Goal: Information Seeking & Learning: Learn about a topic

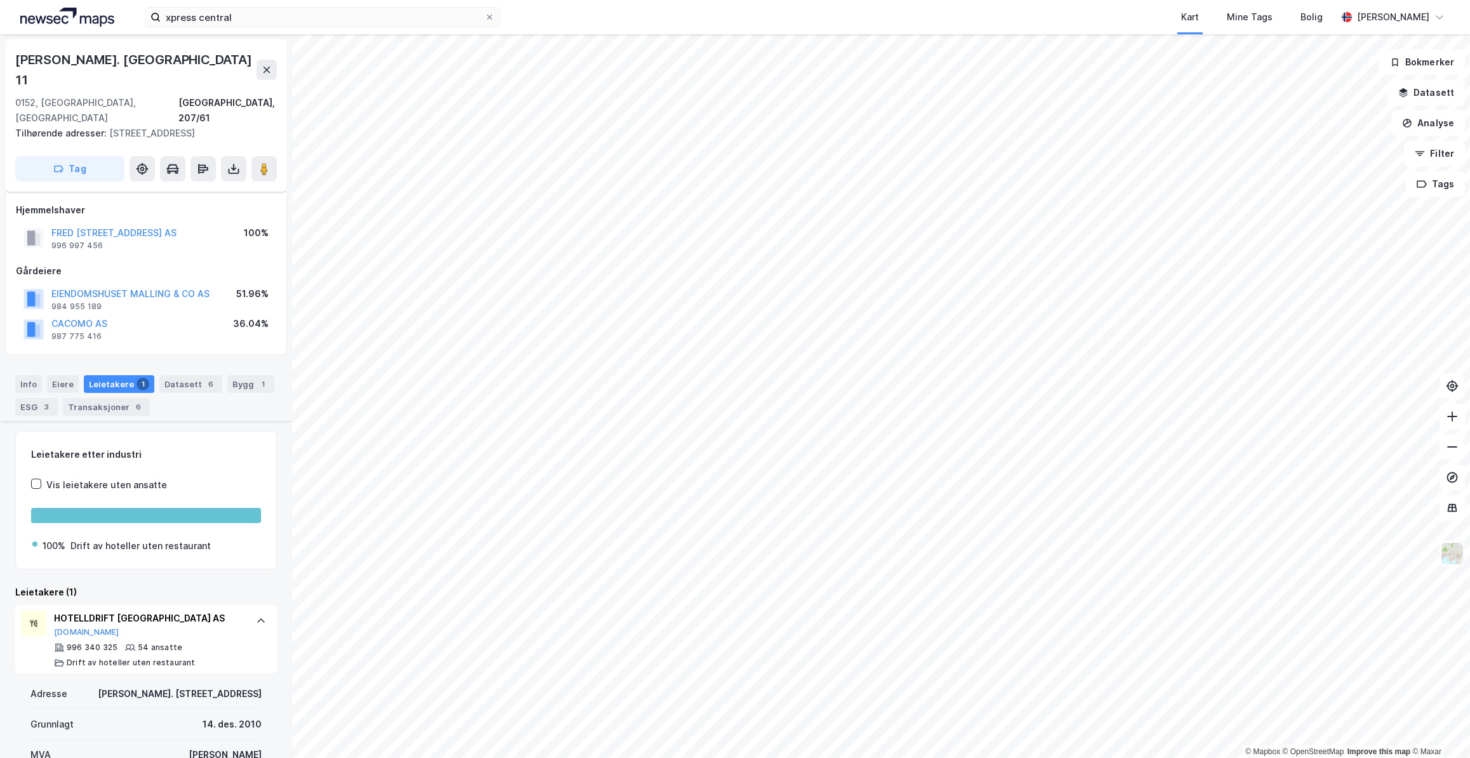
scroll to position [201, 0]
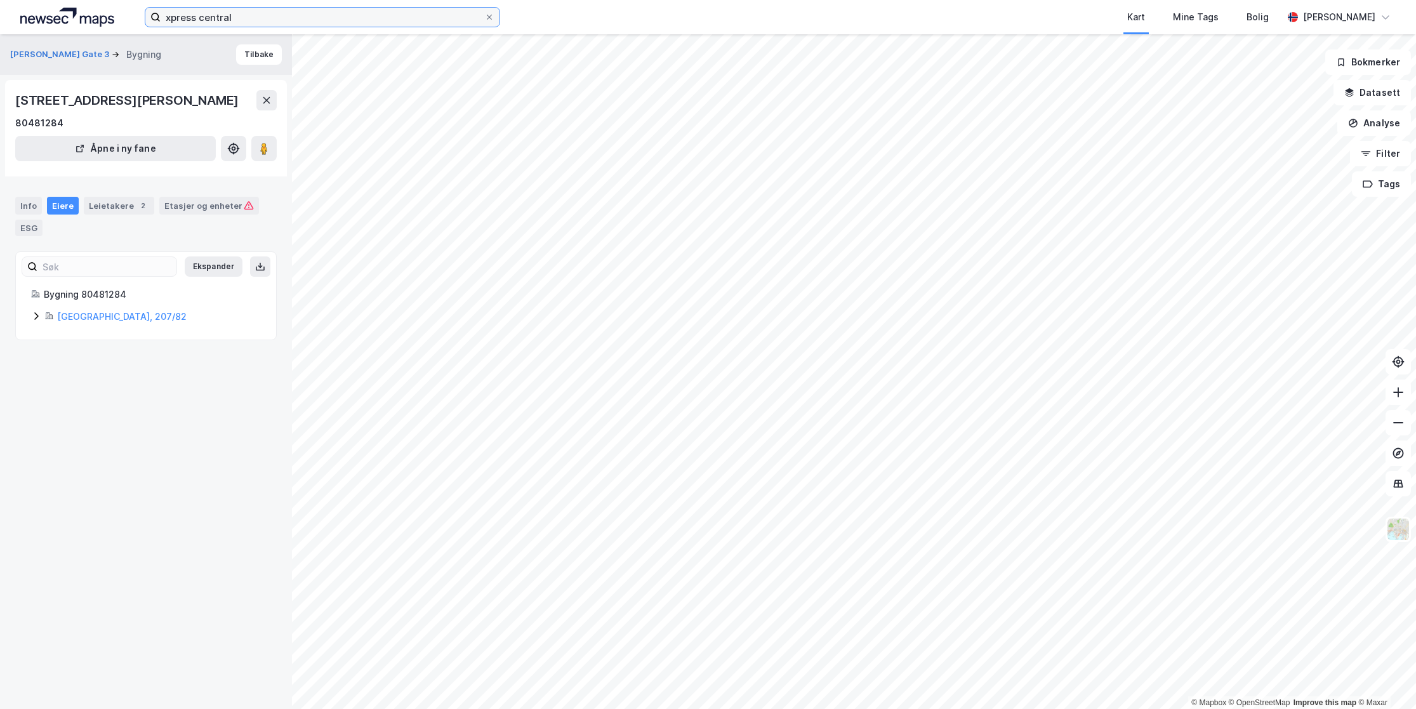
click at [269, 18] on input "xpress central" at bounding box center [323, 17] width 324 height 19
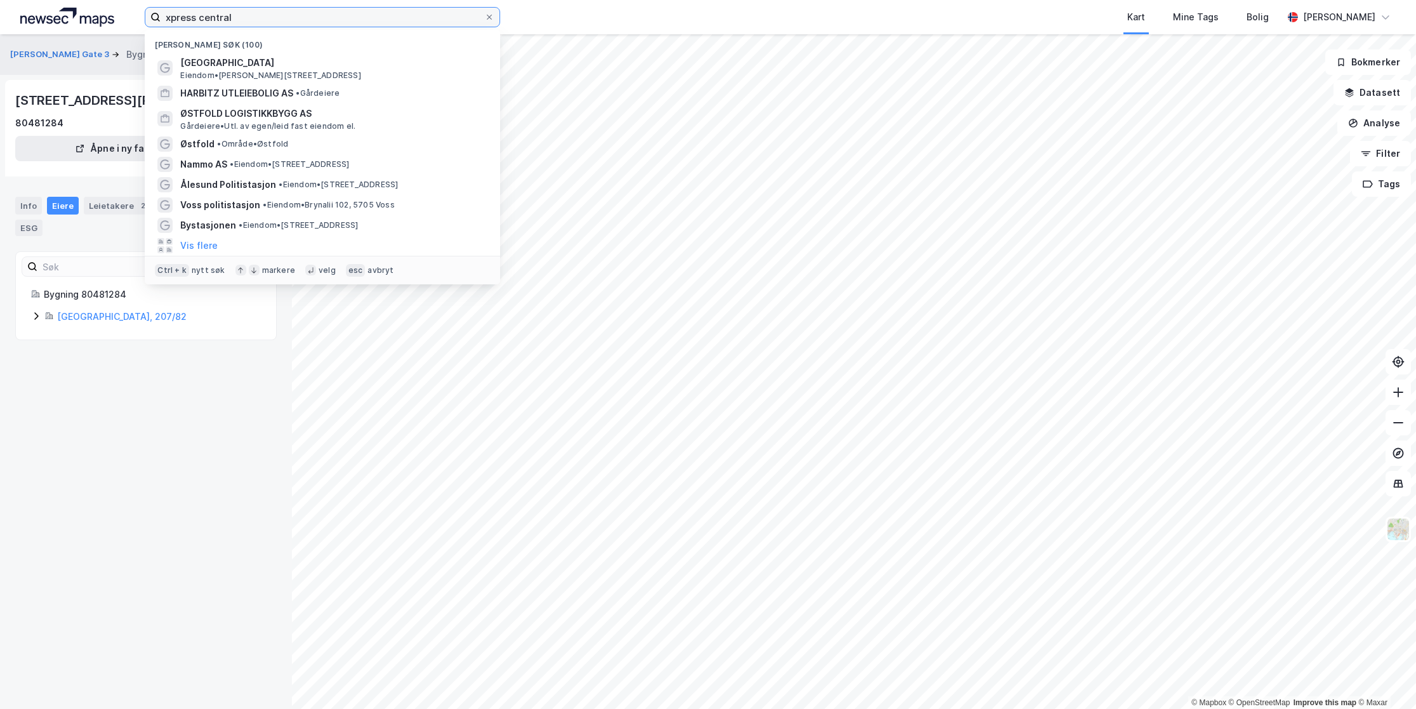
click at [269, 17] on input "xpress central" at bounding box center [323, 17] width 324 height 19
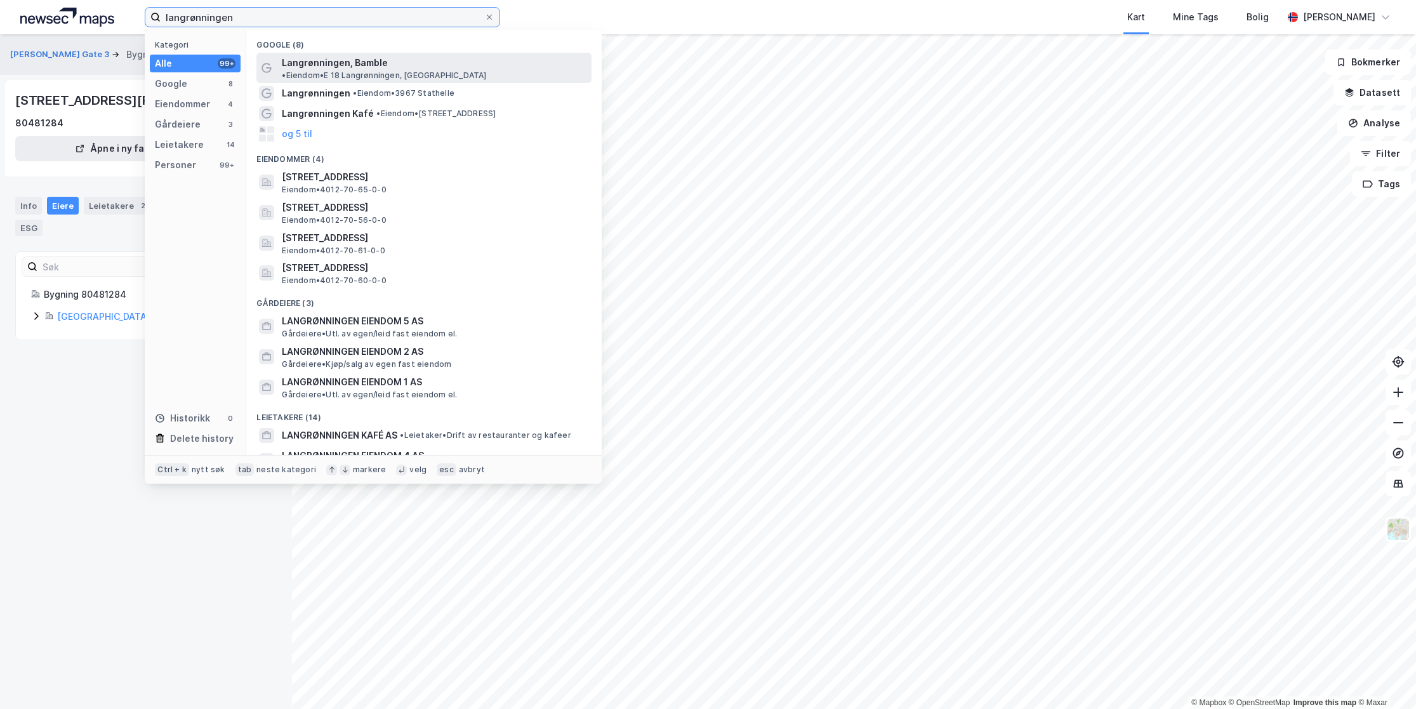
type input "langrønningen"
click at [317, 67] on span "Langrønningen, Bamble" at bounding box center [335, 62] width 106 height 15
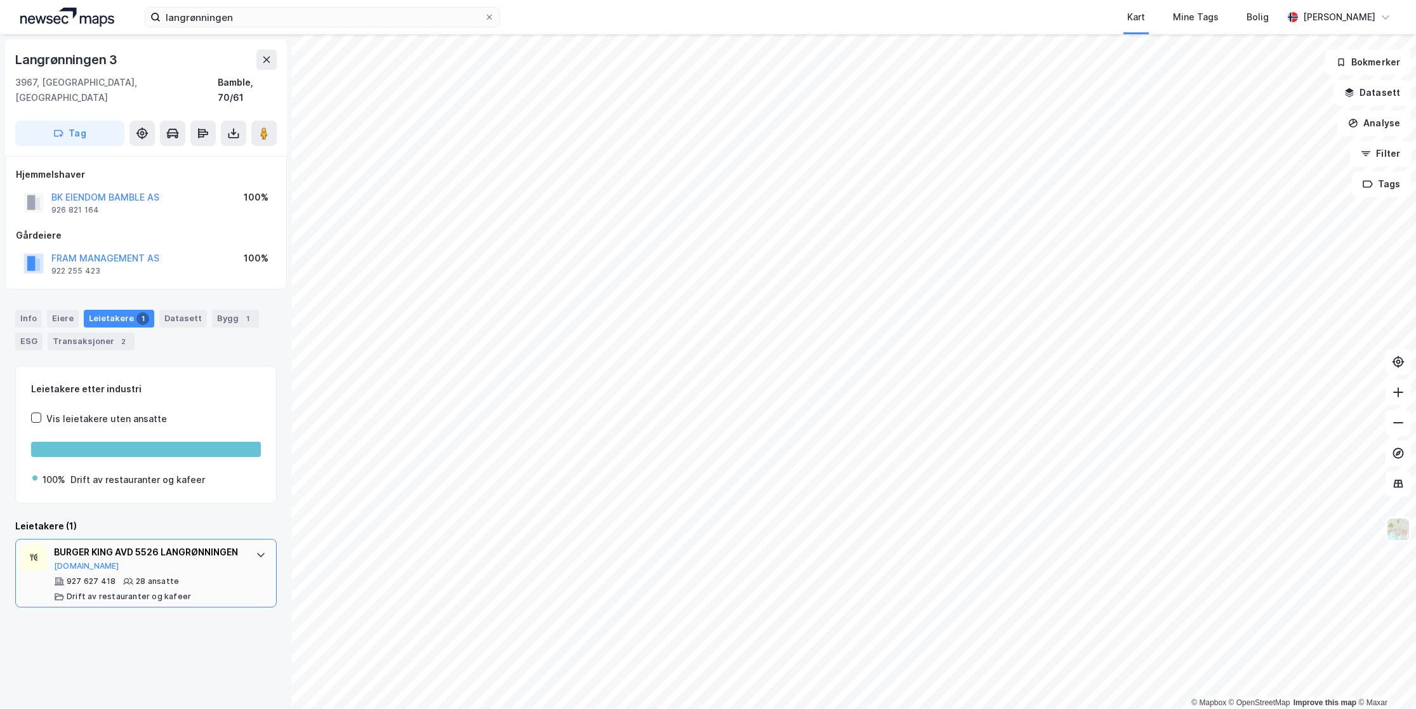
click at [163, 557] on div "BURGER KING AVD 5526 LANGRØNNINGEN" at bounding box center [148, 552] width 189 height 15
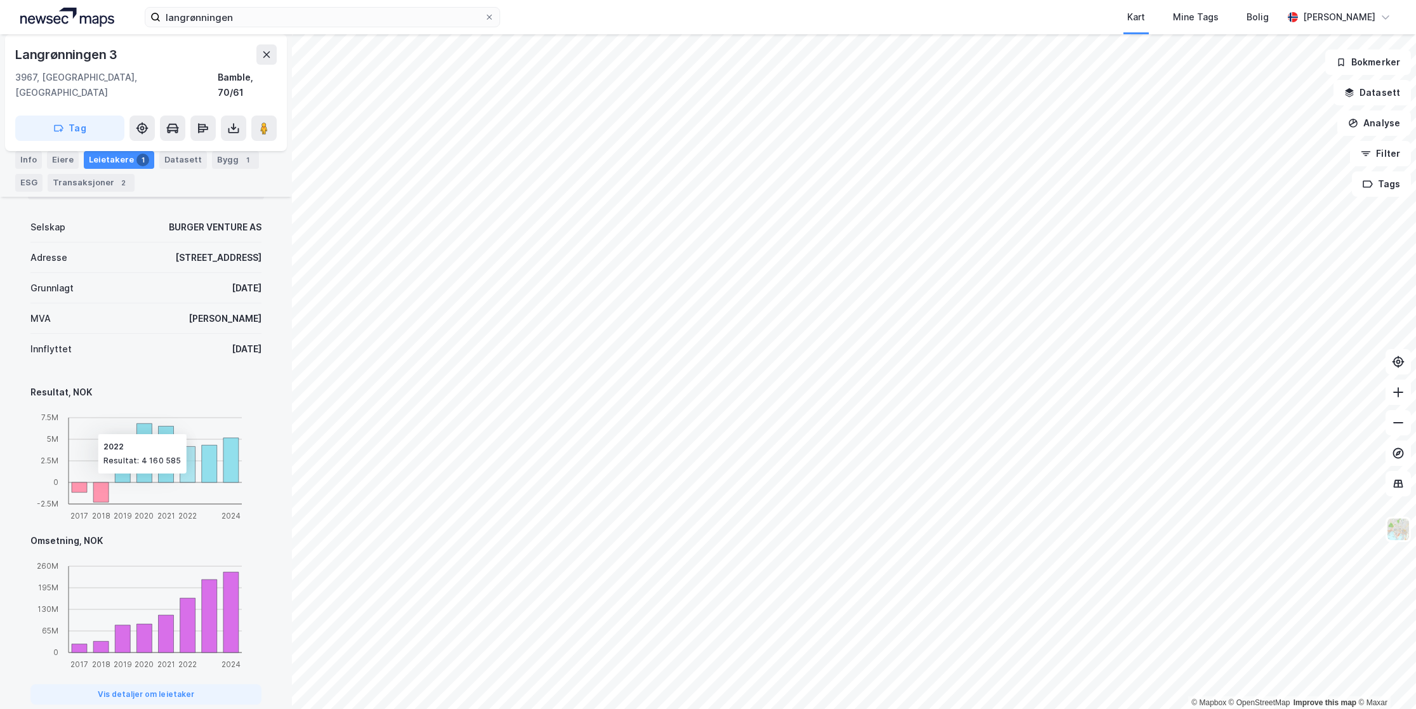
scroll to position [534, 0]
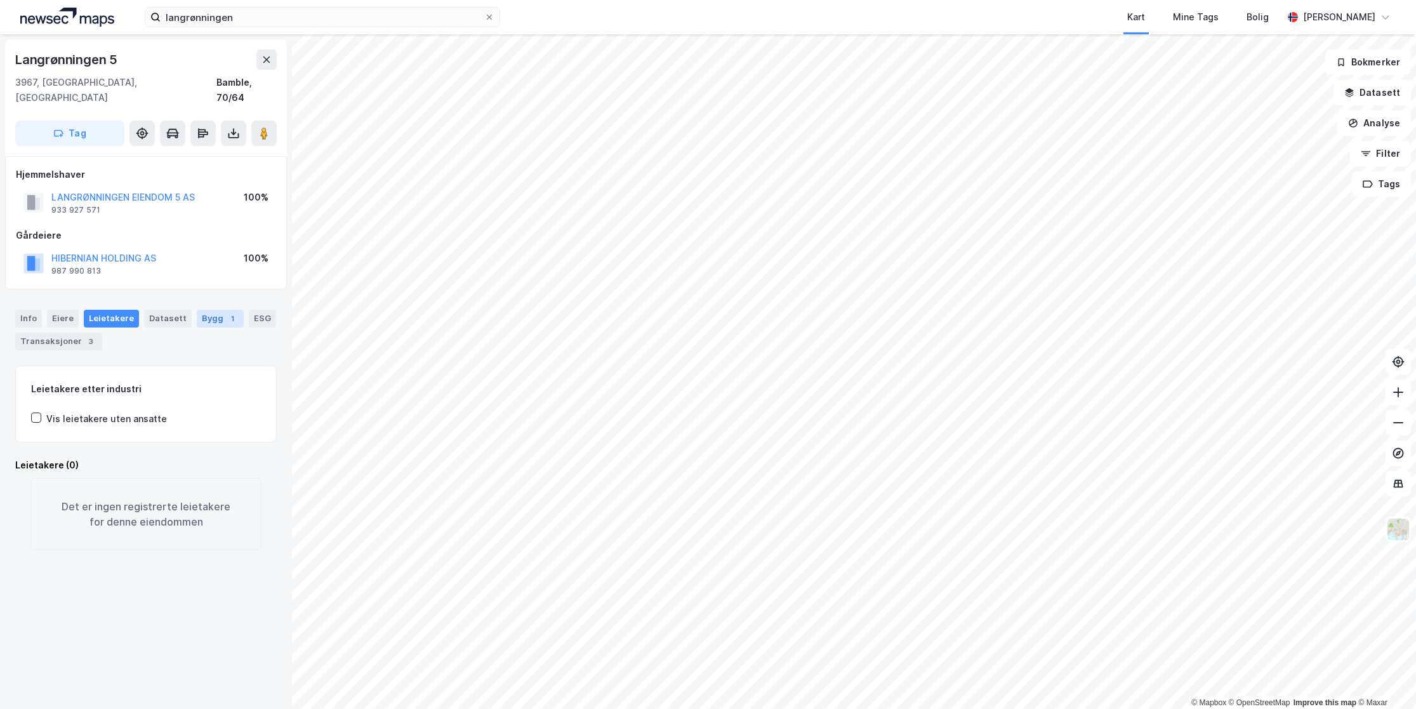
click at [226, 312] on div "1" at bounding box center [232, 318] width 13 height 13
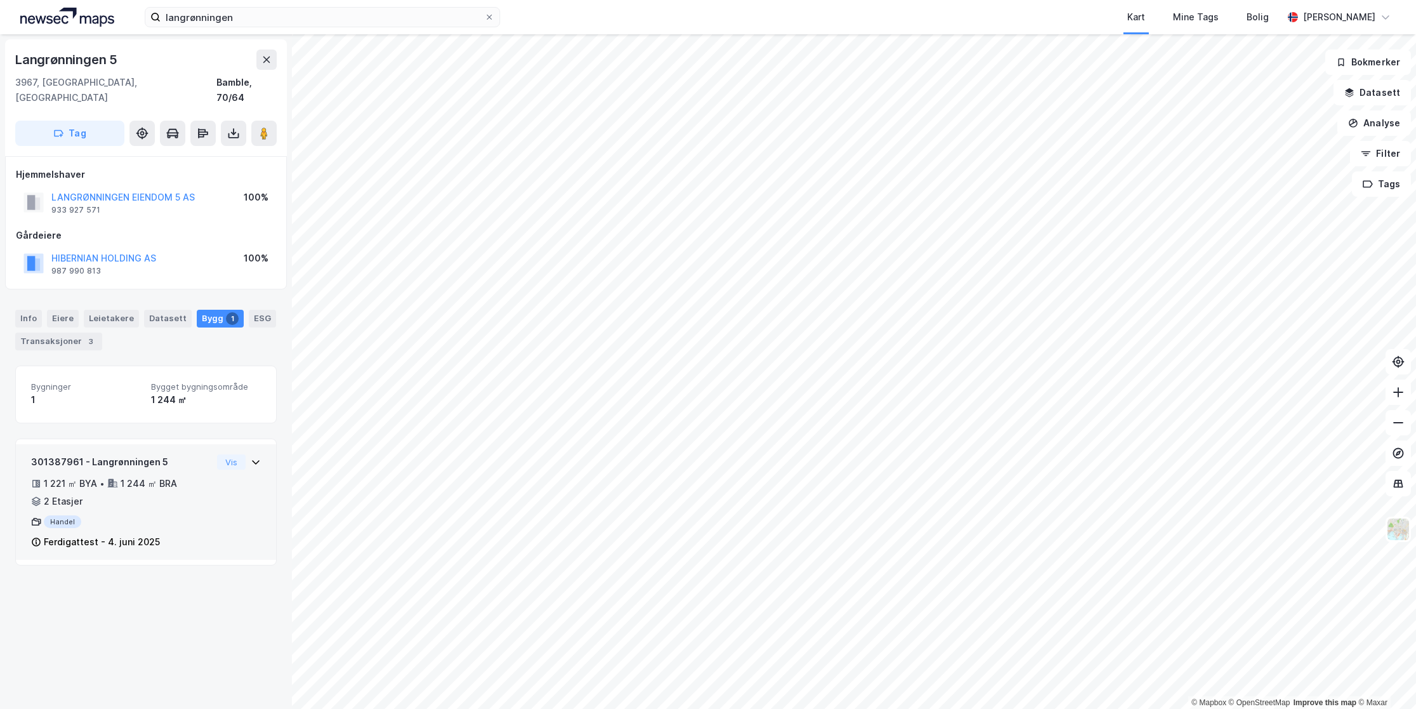
click at [192, 489] on div "1 221 ㎡ BYA • 1 244 ㎡ BRA • 2 Etasjer" at bounding box center [121, 492] width 181 height 33
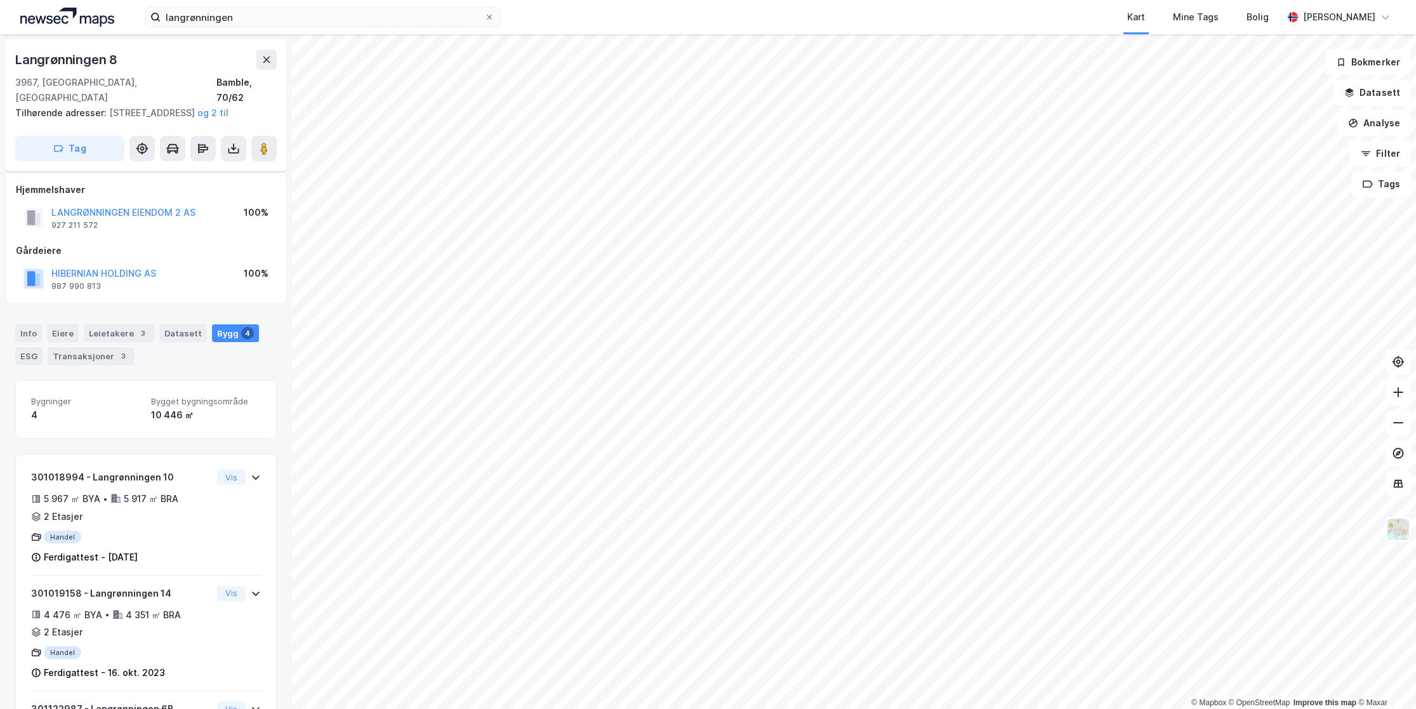
scroll to position [198, 0]
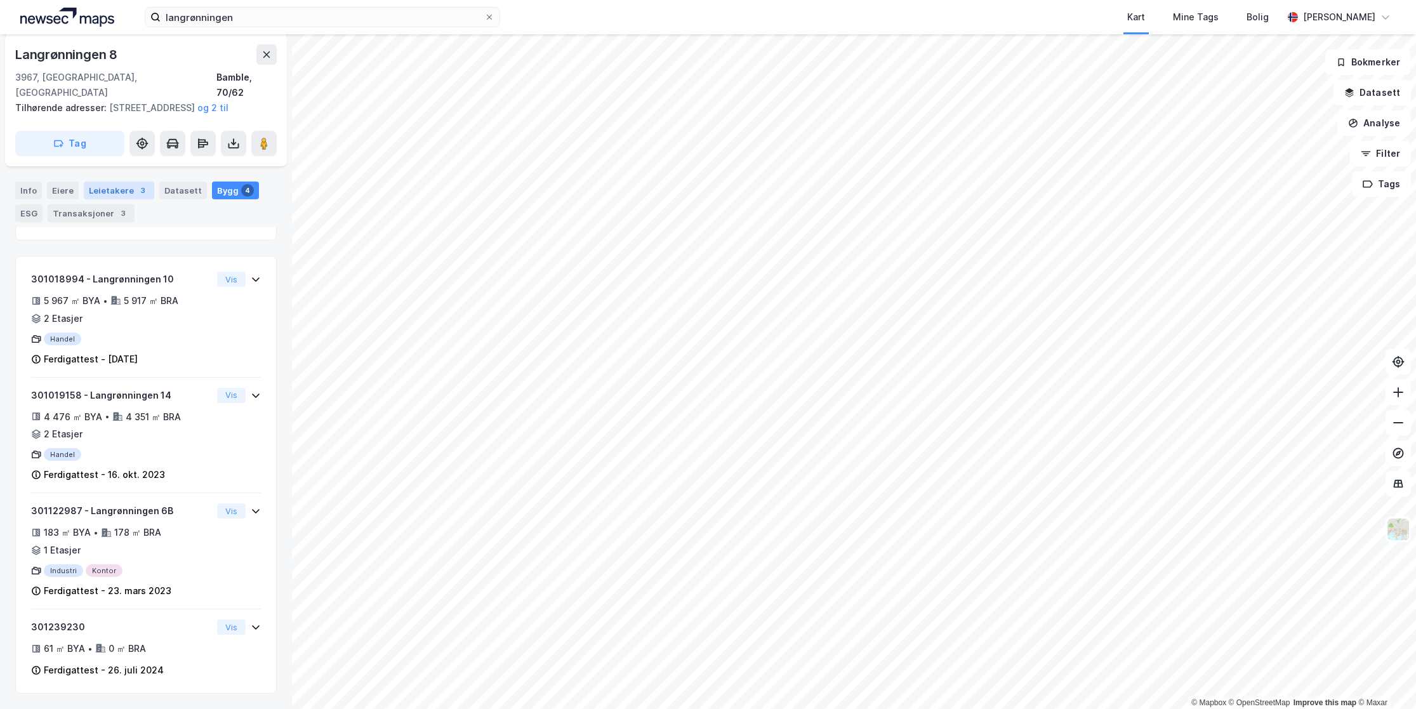
click at [107, 189] on div "Leietakere 3" at bounding box center [119, 191] width 70 height 18
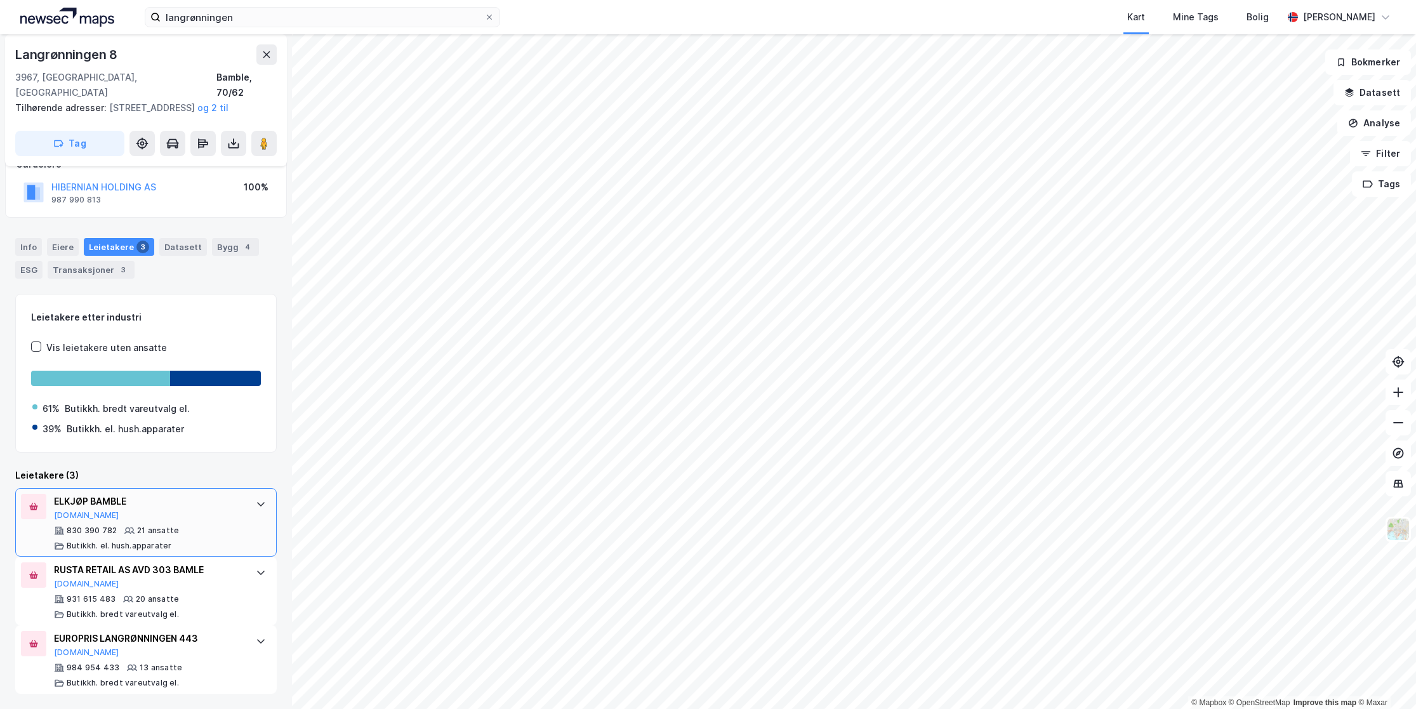
click at [251, 509] on div at bounding box center [261, 504] width 20 height 20
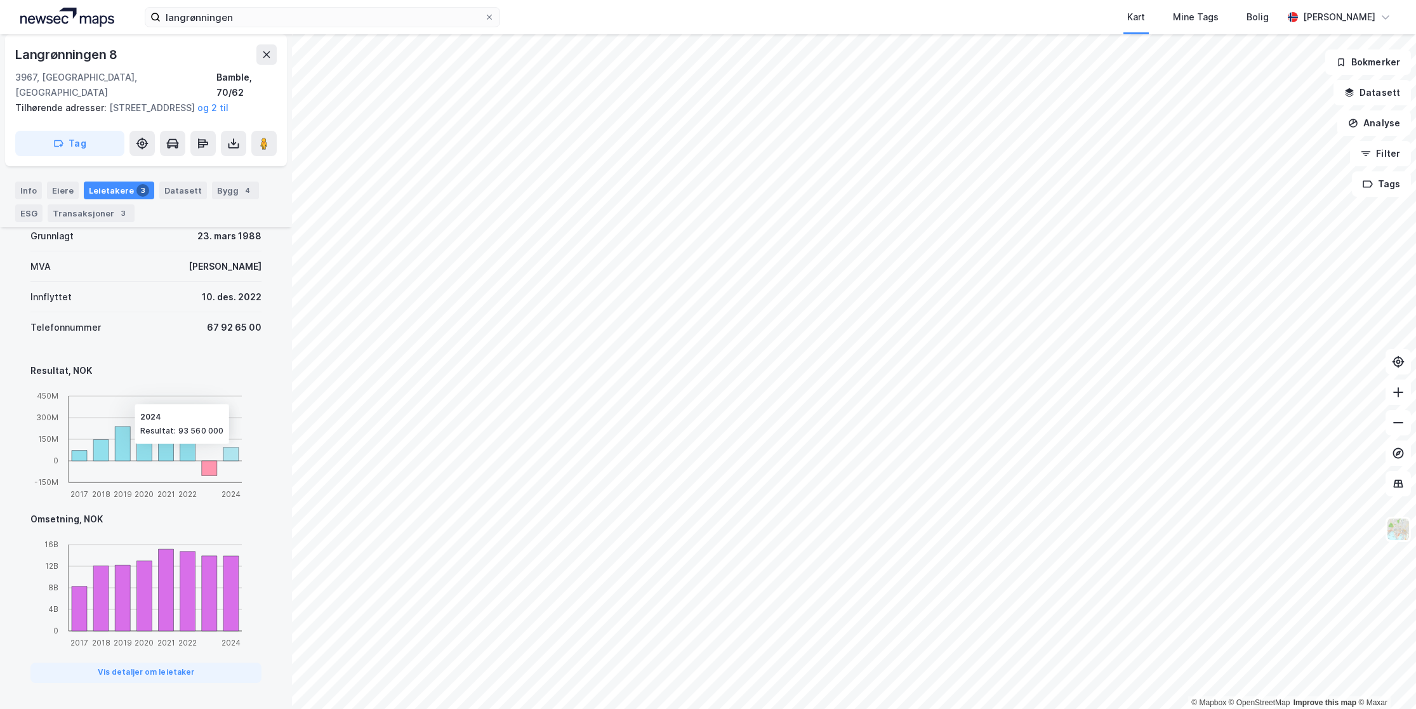
scroll to position [610, 0]
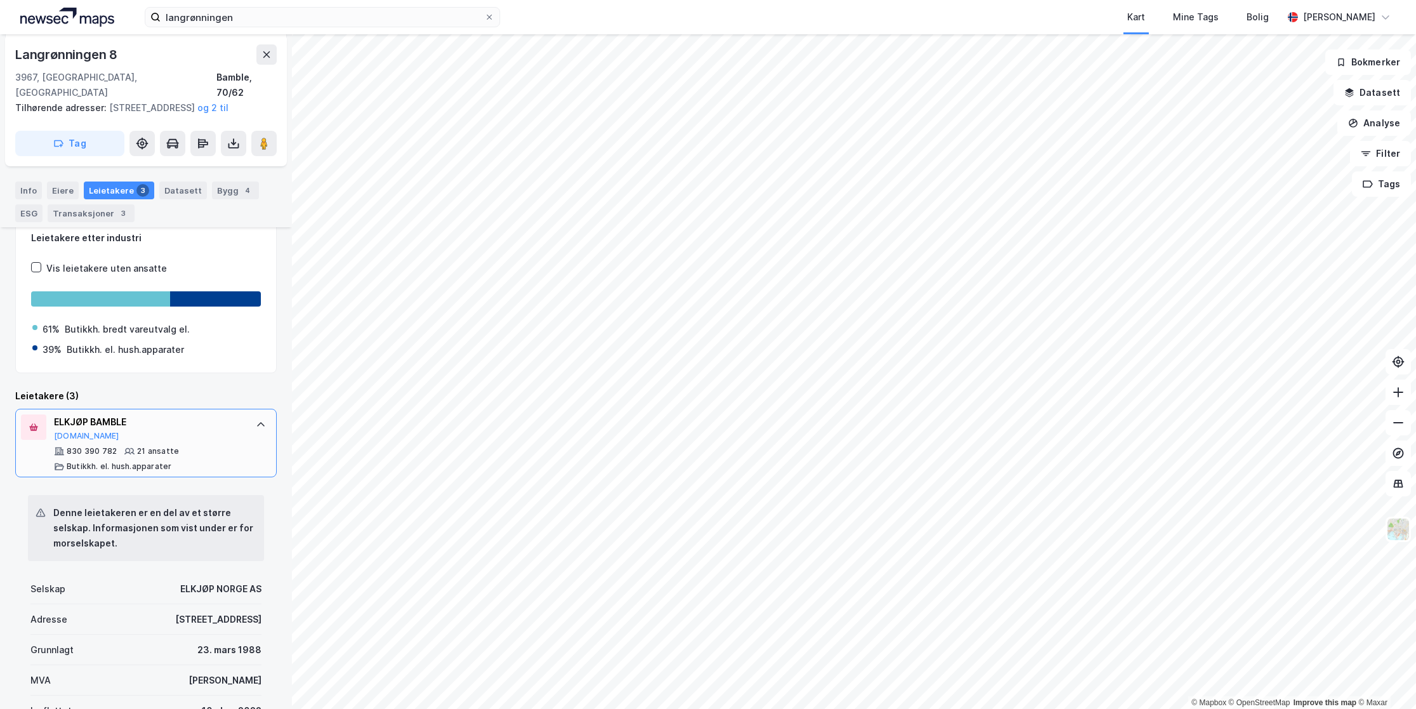
click at [205, 458] on div "830 390 782 21 ansatte Butikkh. el. hush.apparater" at bounding box center [148, 458] width 189 height 25
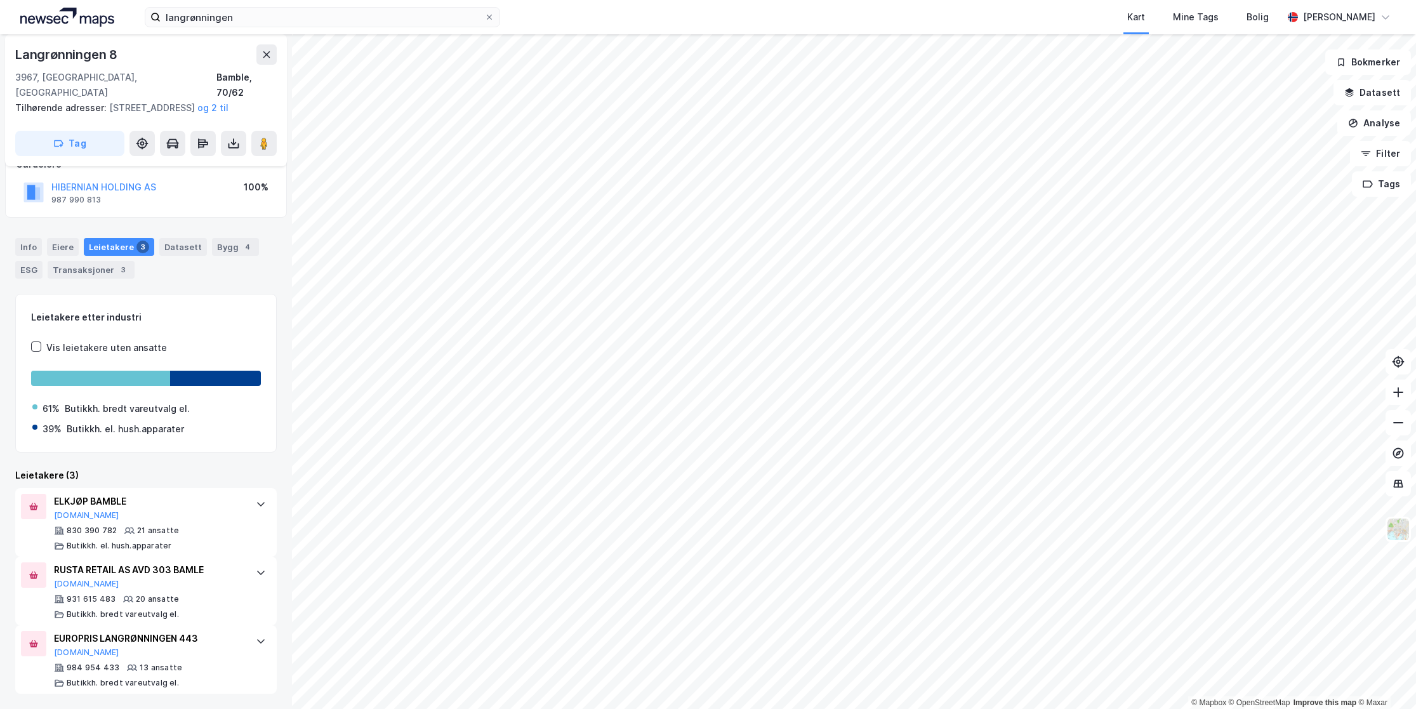
scroll to position [86, 0]
click at [223, 602] on div "931 615 483 20 ansatte Butikkh. bredt vareutvalg el." at bounding box center [148, 606] width 189 height 25
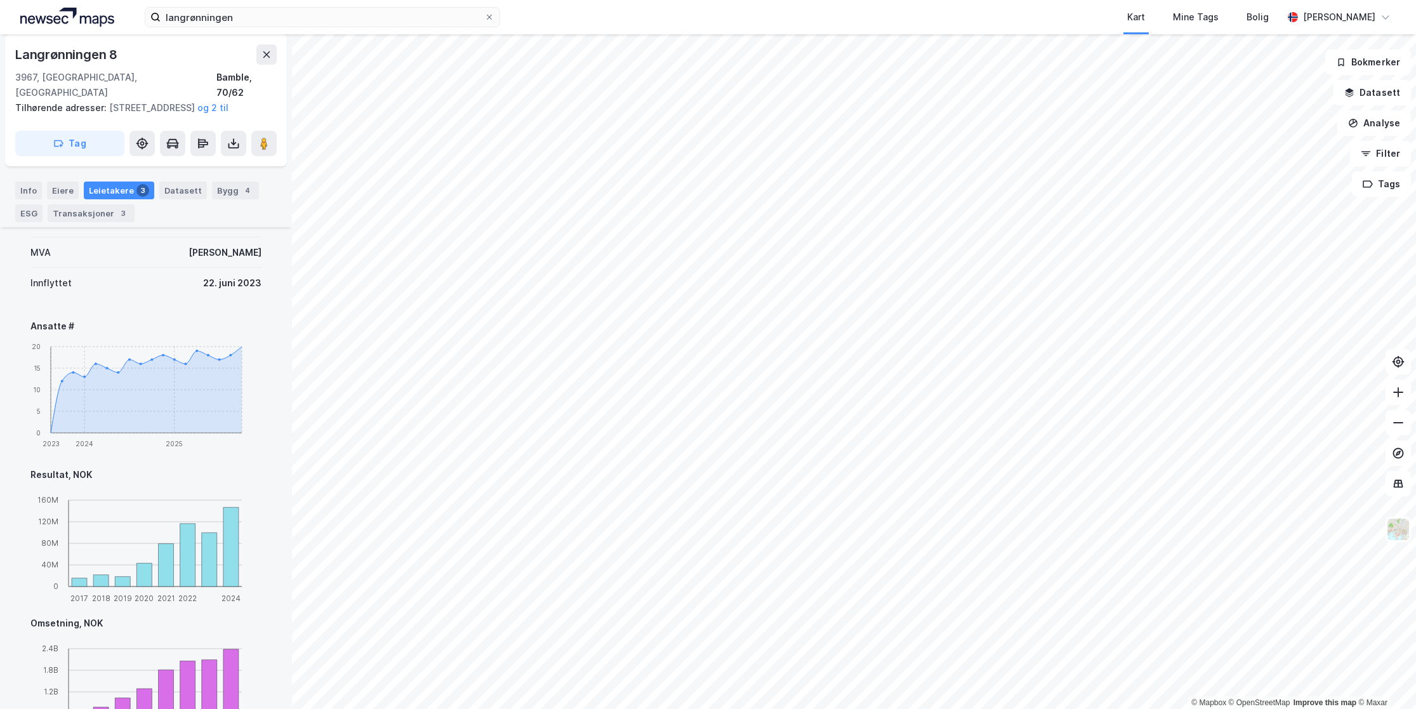
scroll to position [674, 0]
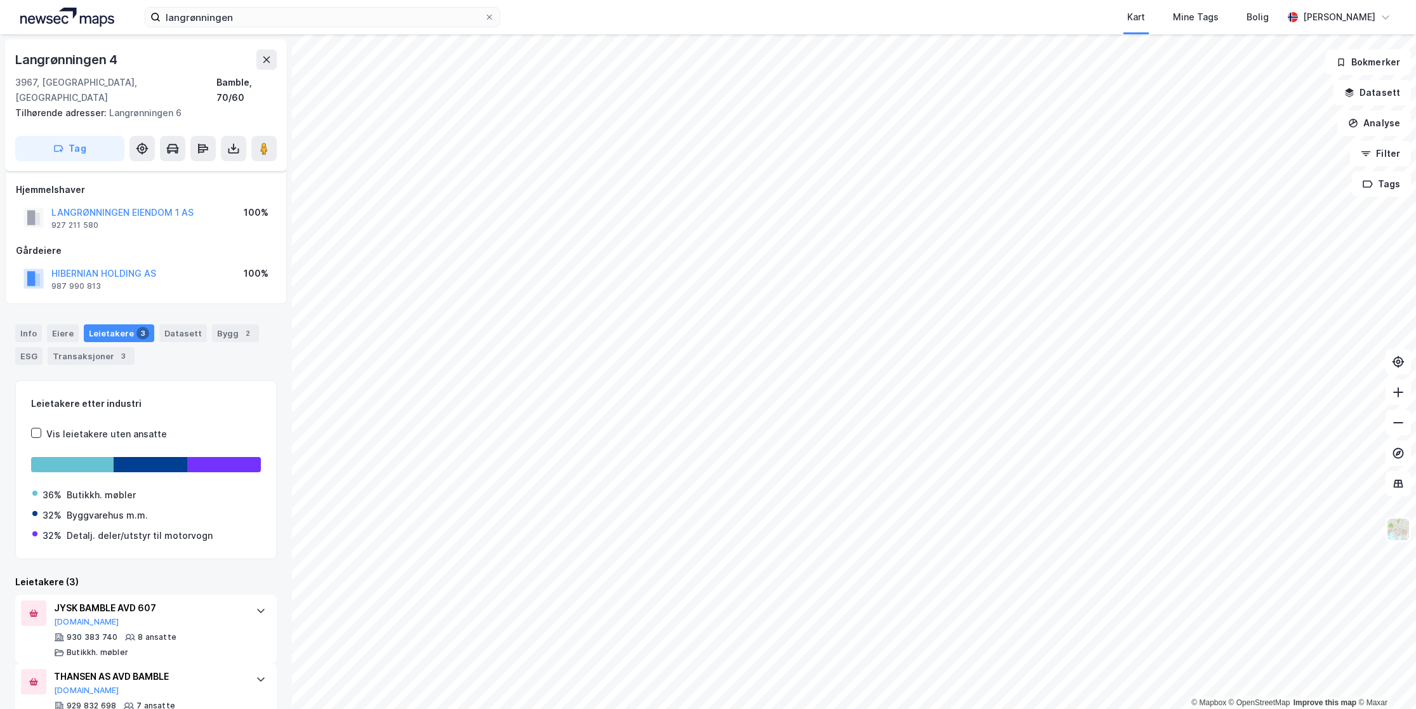
scroll to position [91, 0]
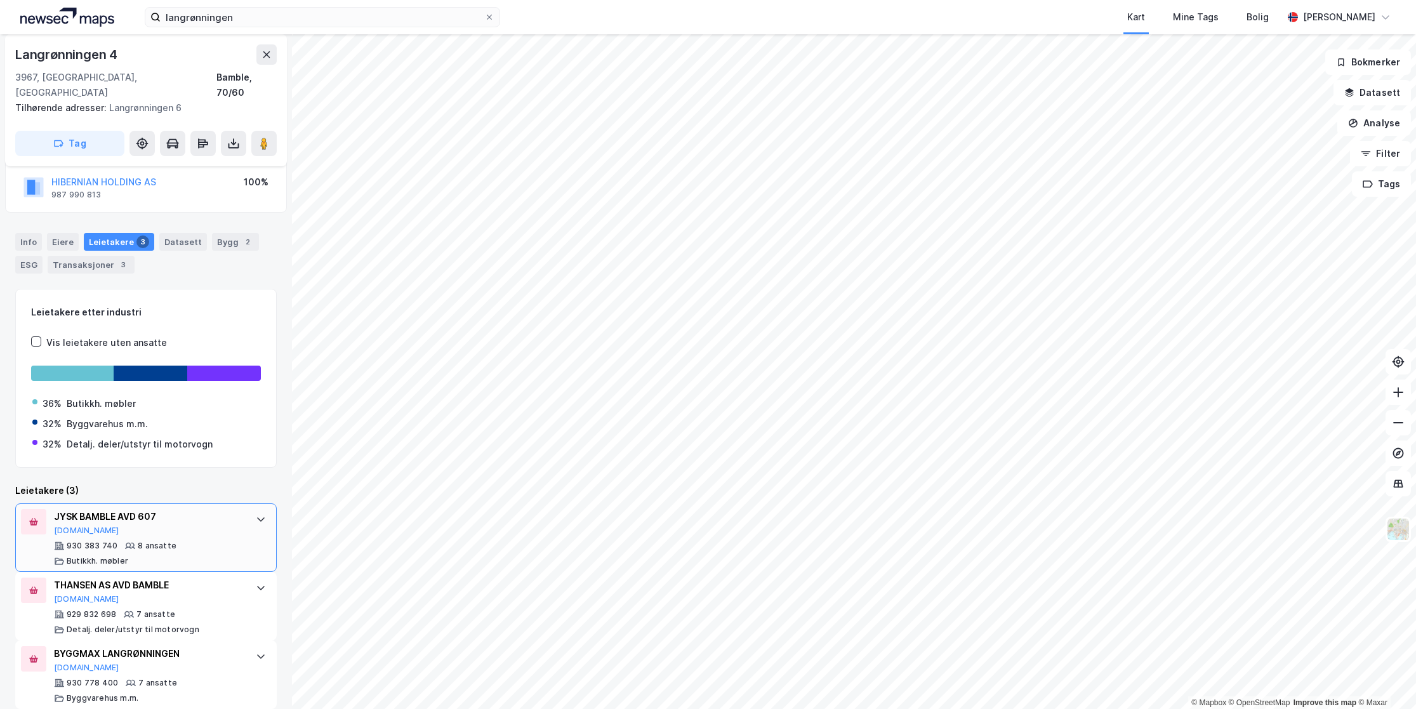
click at [235, 512] on div "JYSK BAMBLE AVD 607 [DOMAIN_NAME] 930 383 740 8 ansatte Butikkh. møbler" at bounding box center [146, 537] width 262 height 69
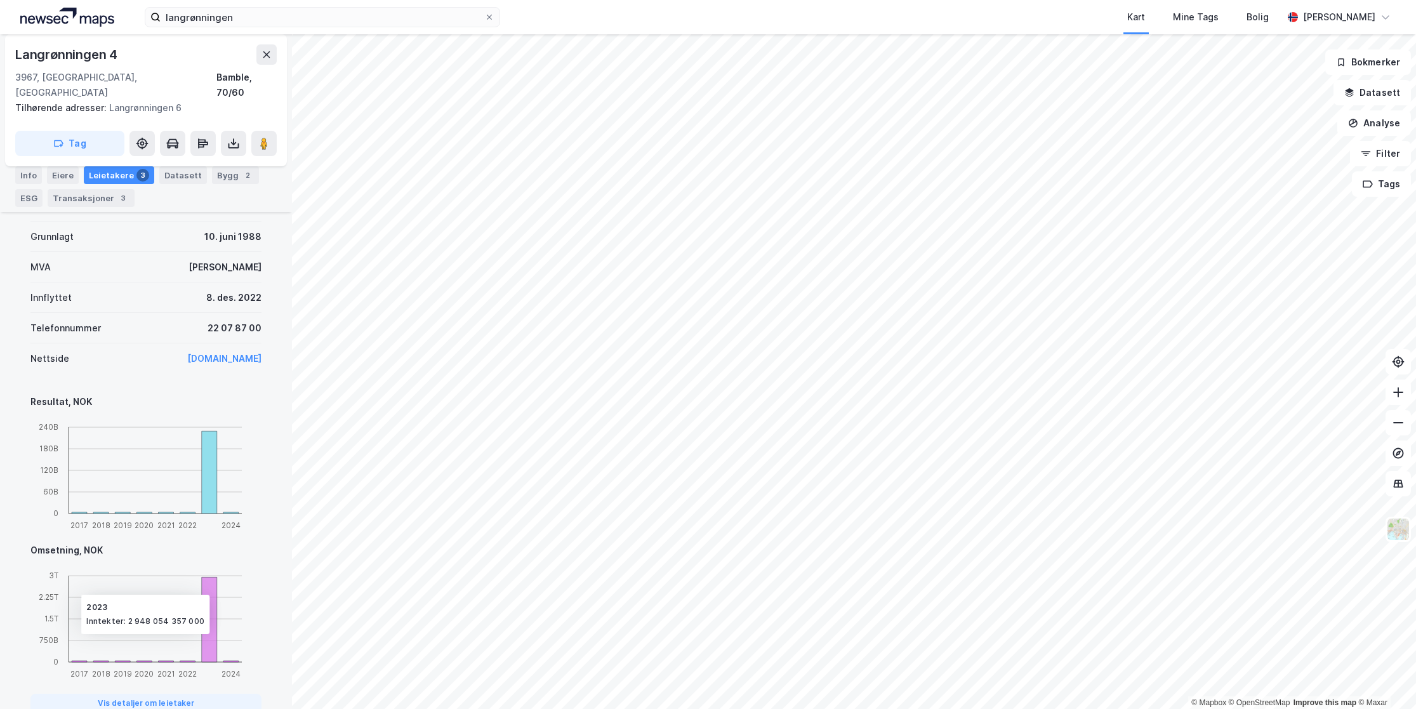
scroll to position [726, 0]
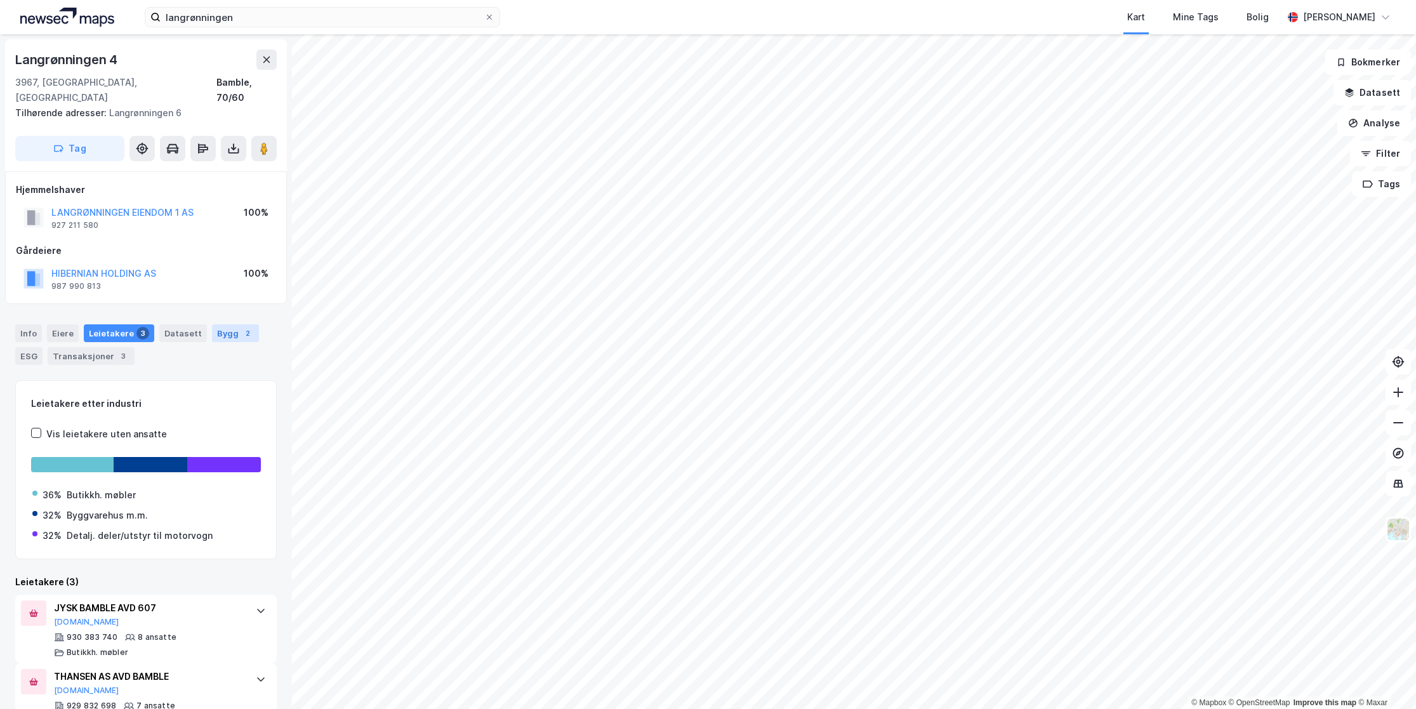
click at [241, 327] on div "2" at bounding box center [247, 333] width 13 height 13
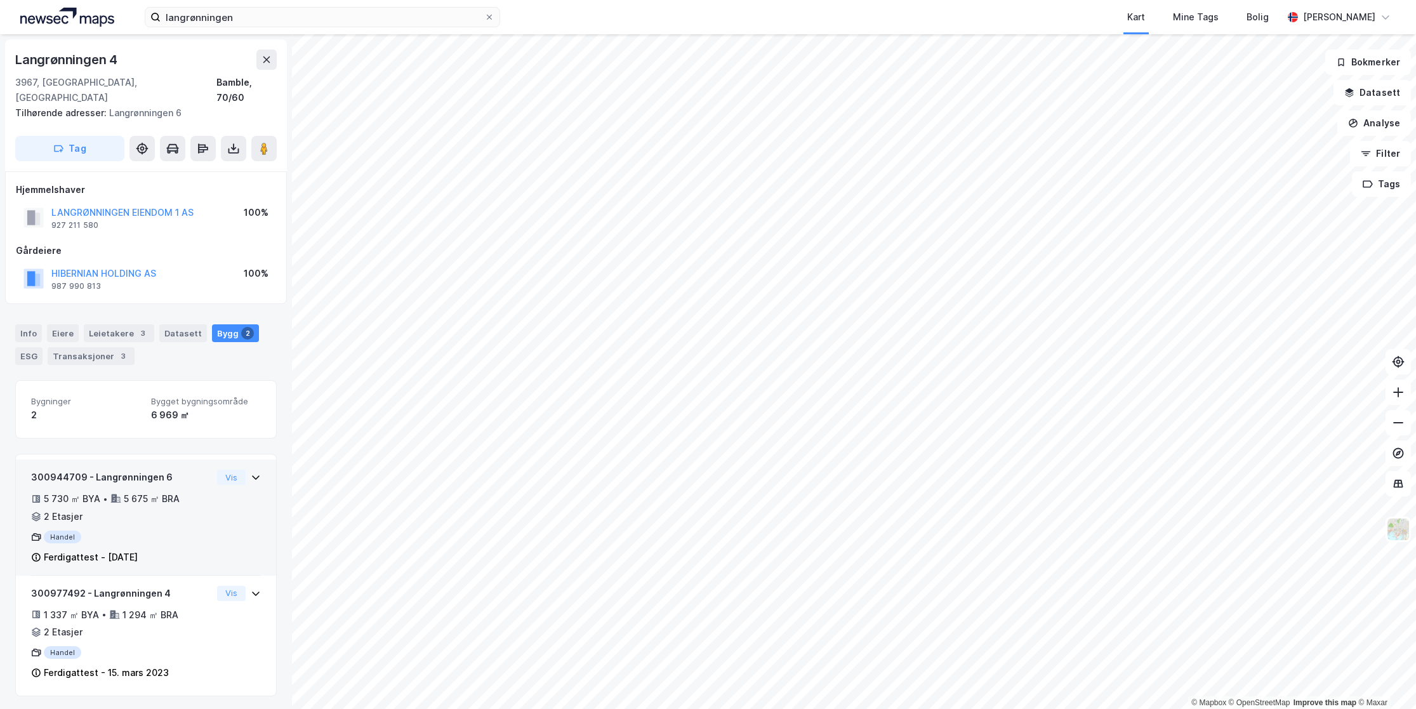
click at [251, 472] on icon at bounding box center [256, 477] width 10 height 10
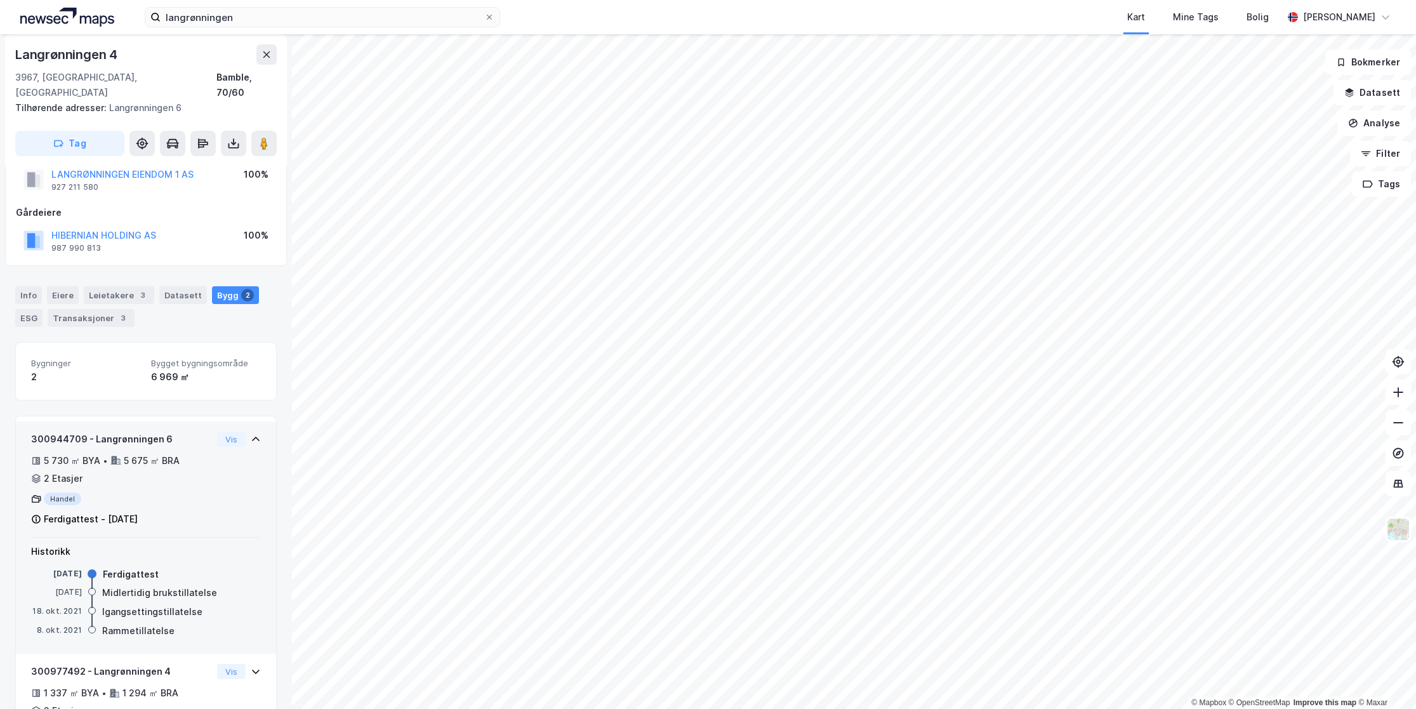
scroll to position [104, 0]
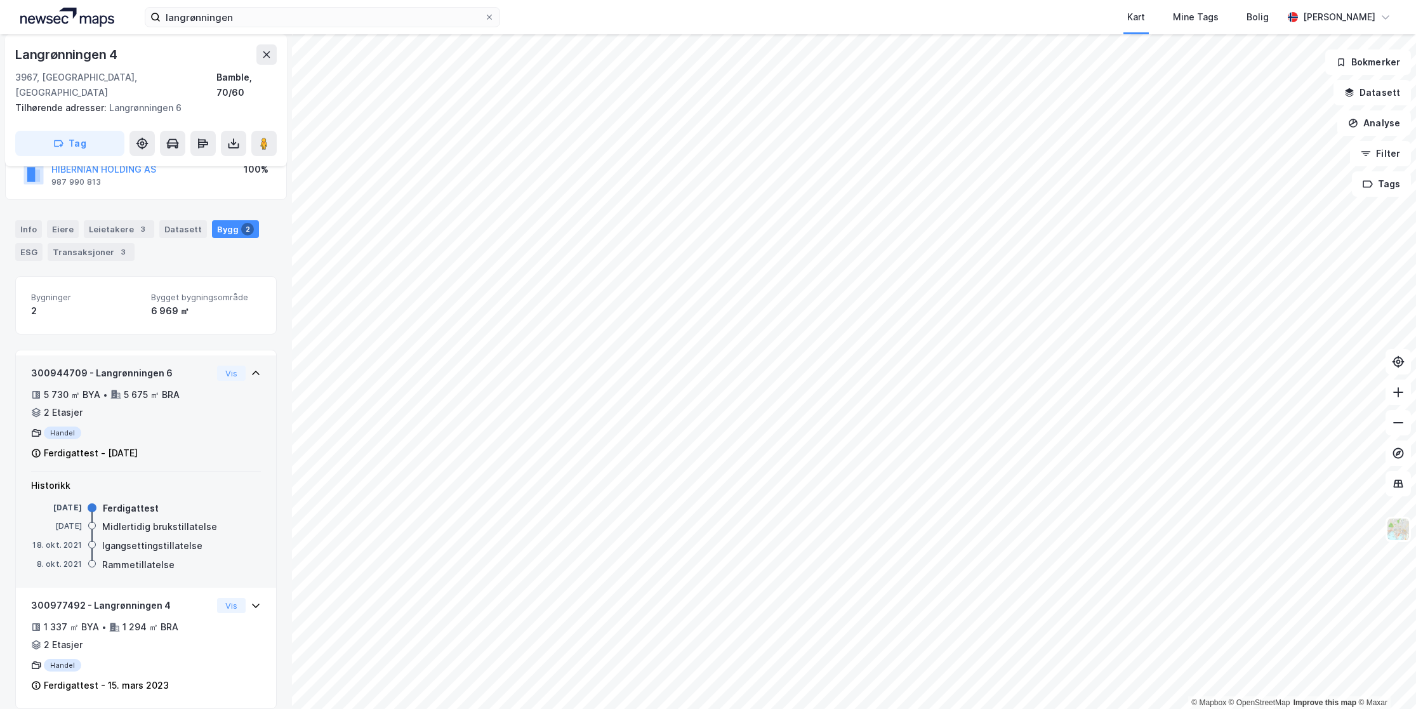
click at [251, 368] on icon at bounding box center [256, 373] width 10 height 10
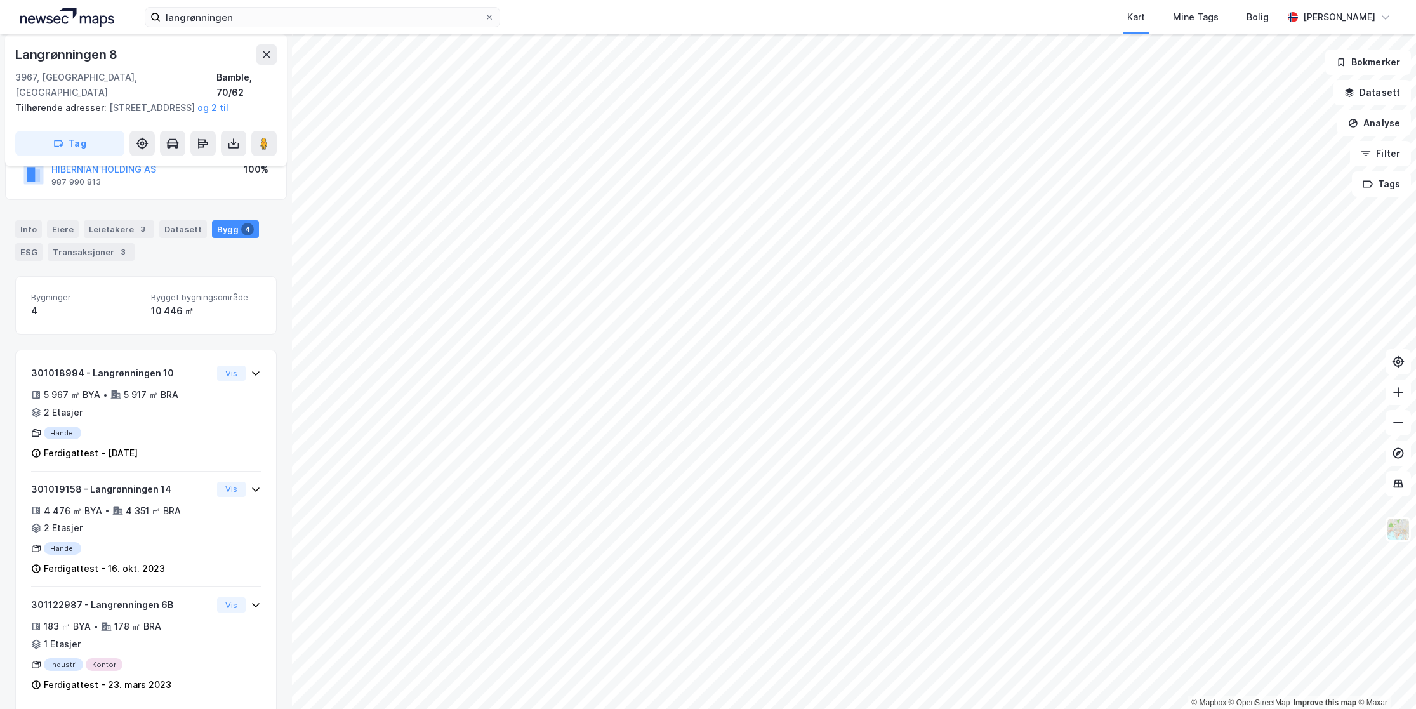
scroll to position [198, 0]
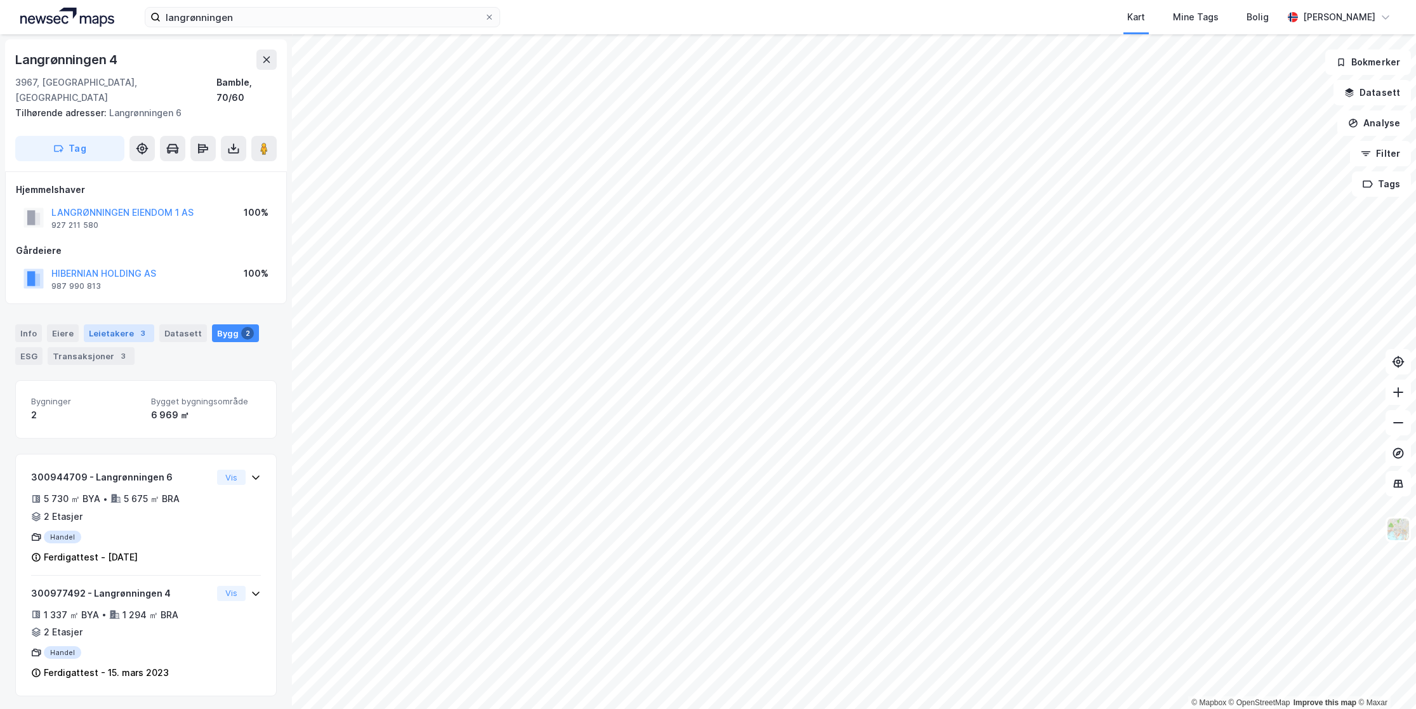
click at [119, 324] on div "Leietakere 3" at bounding box center [119, 333] width 70 height 18
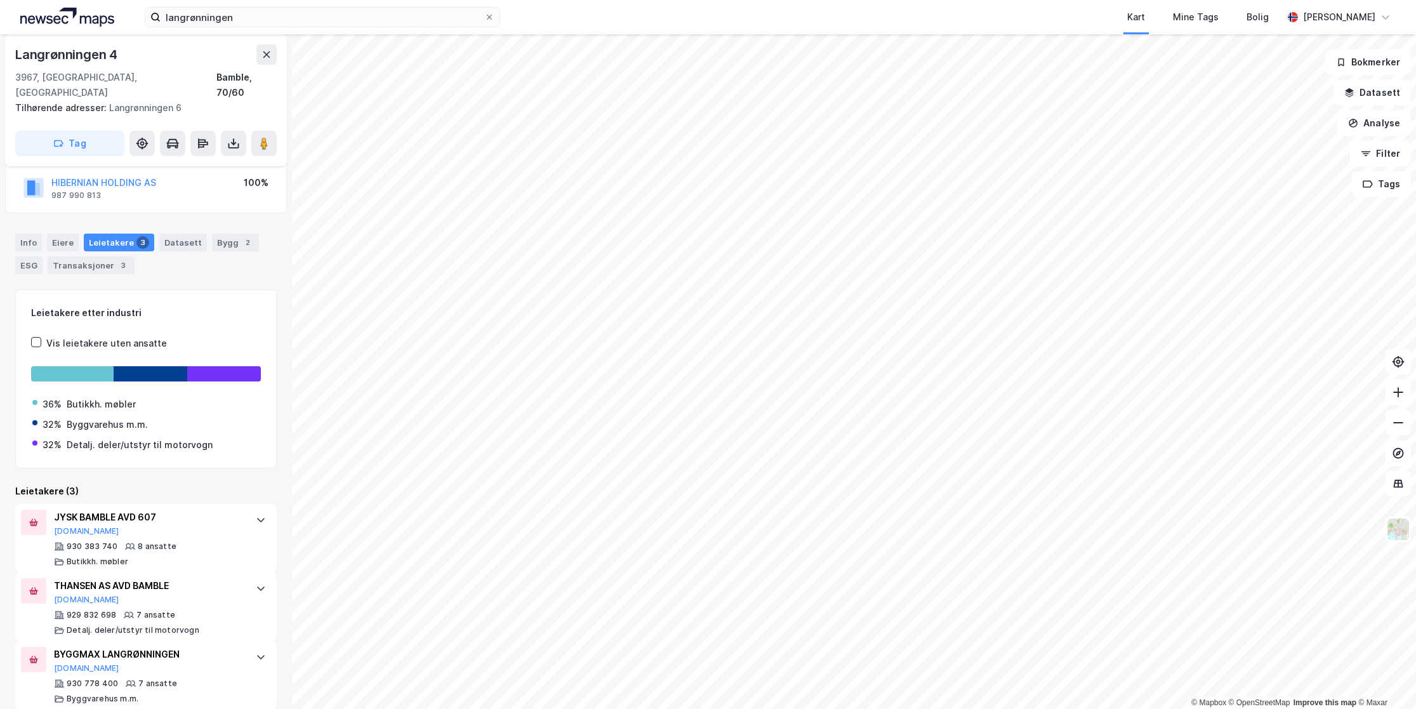
scroll to position [91, 0]
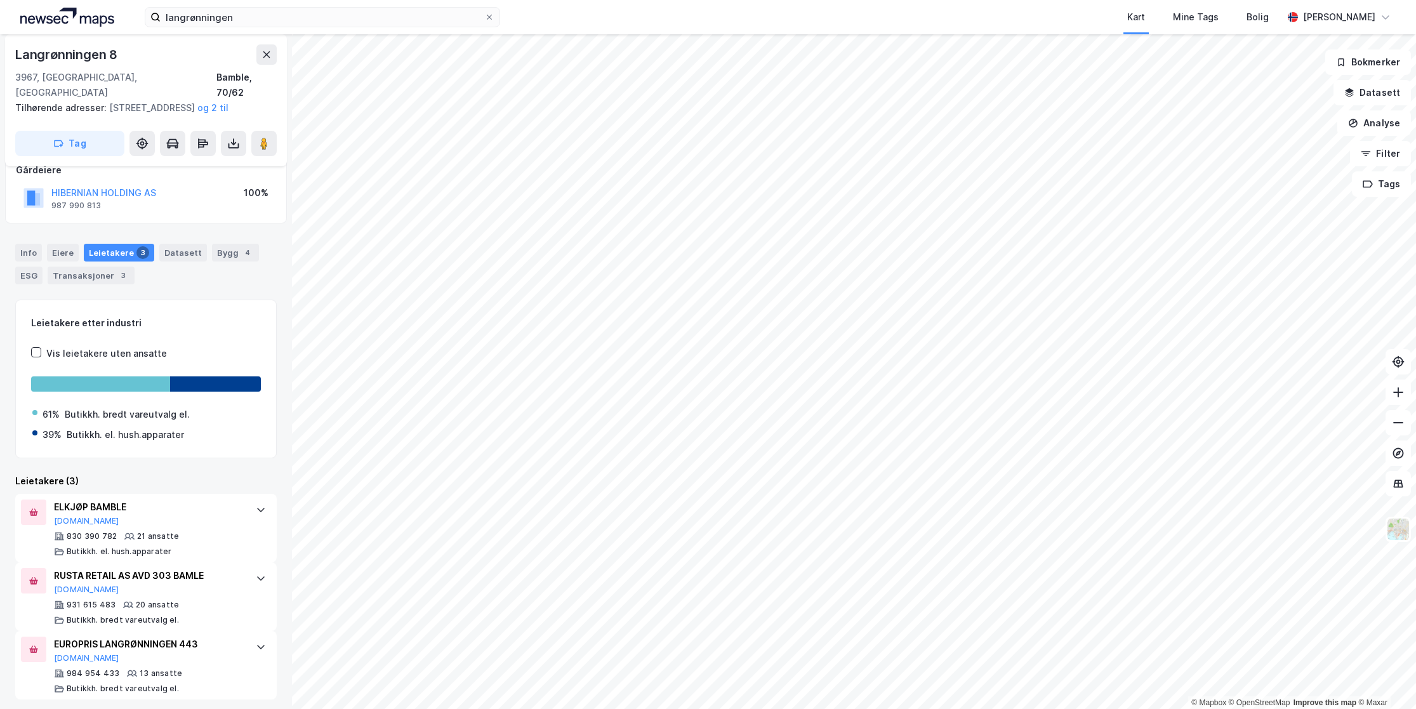
scroll to position [86, 0]
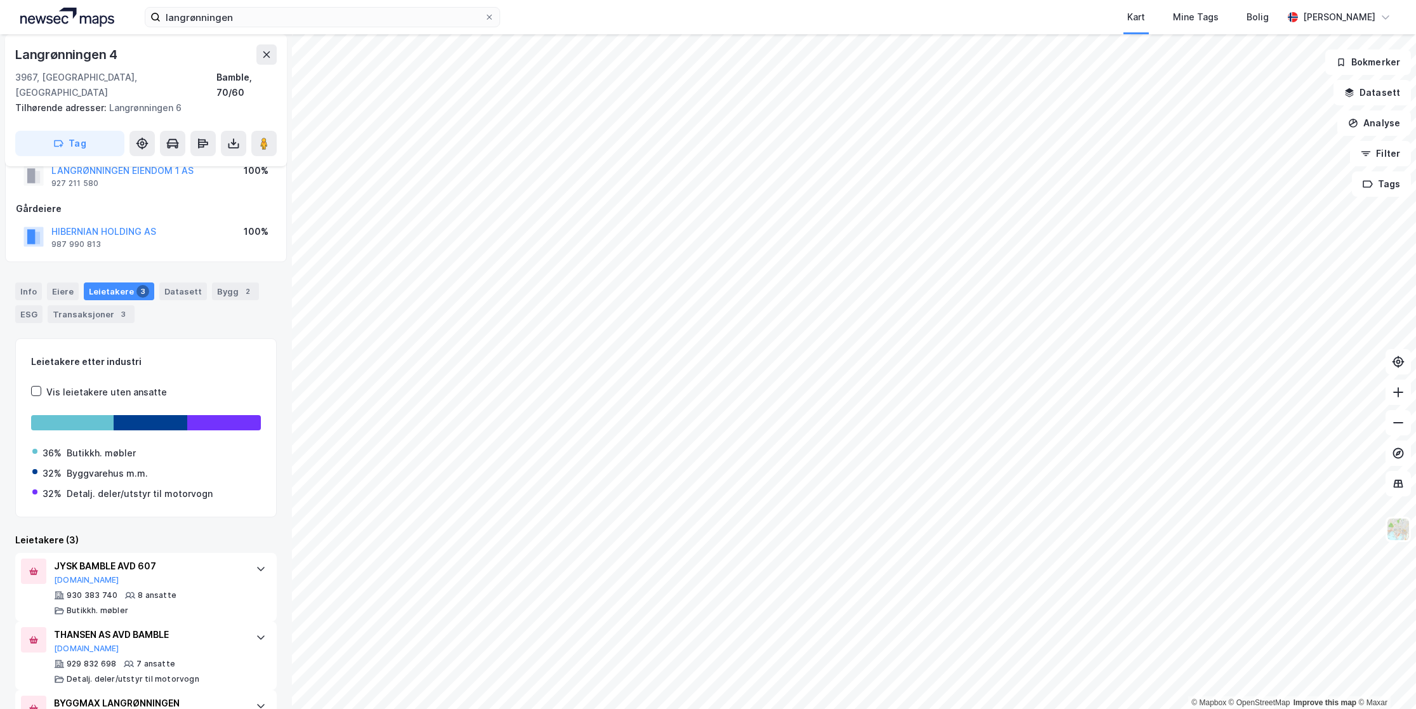
scroll to position [91, 0]
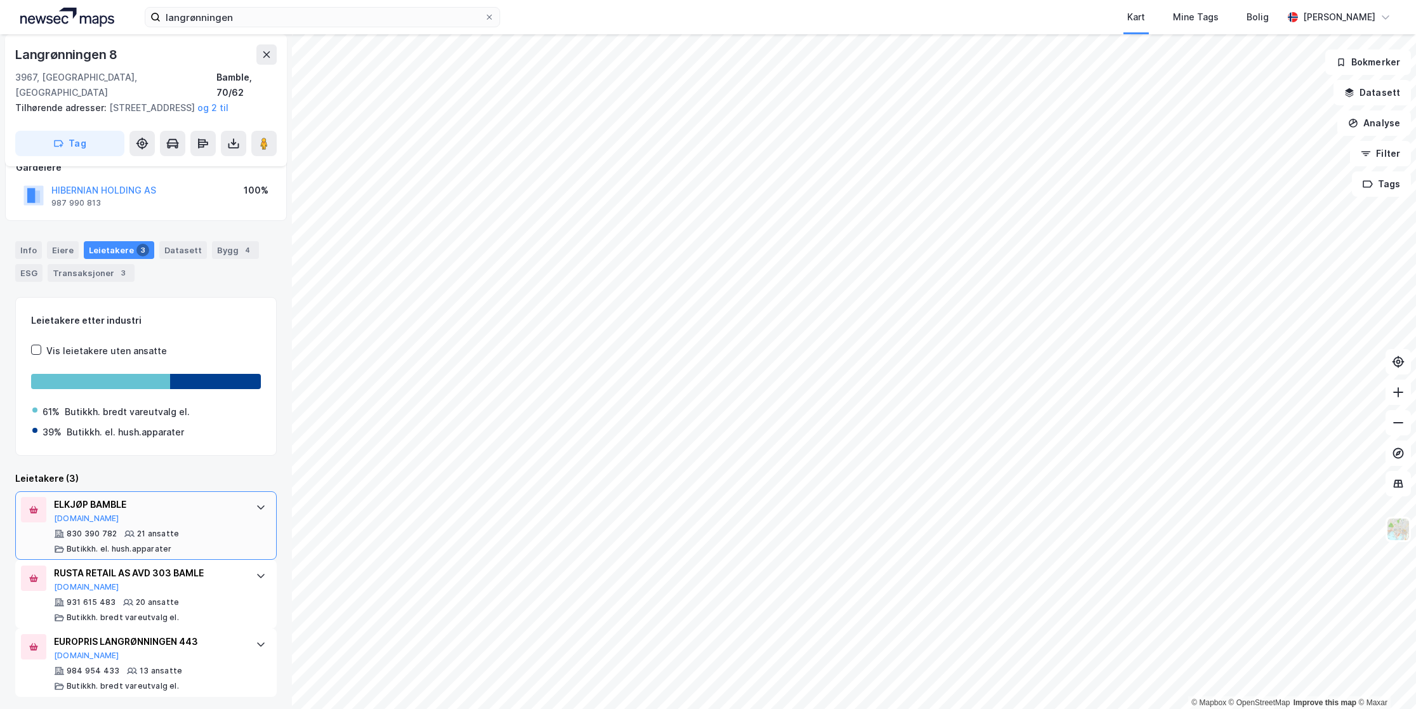
scroll to position [86, 0]
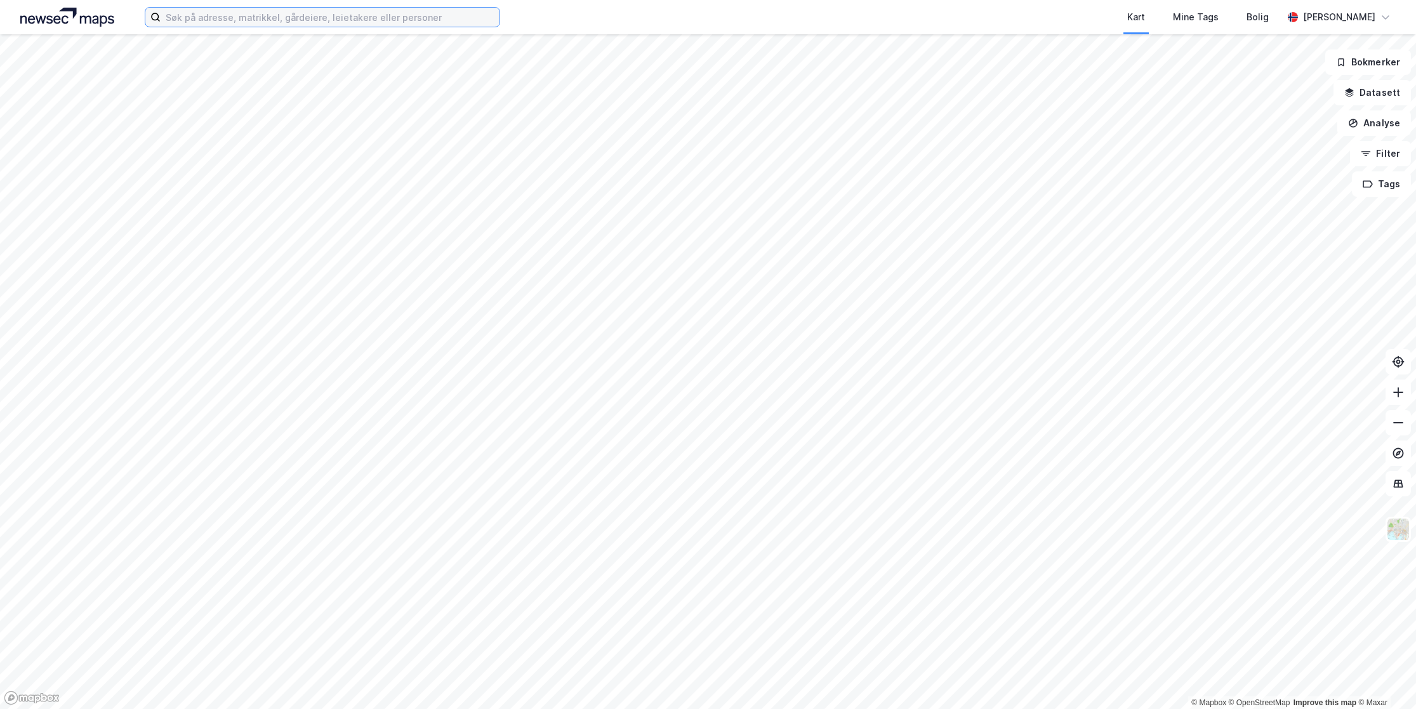
click at [355, 22] on input at bounding box center [330, 17] width 339 height 19
